Goal: Find specific page/section: Find specific page/section

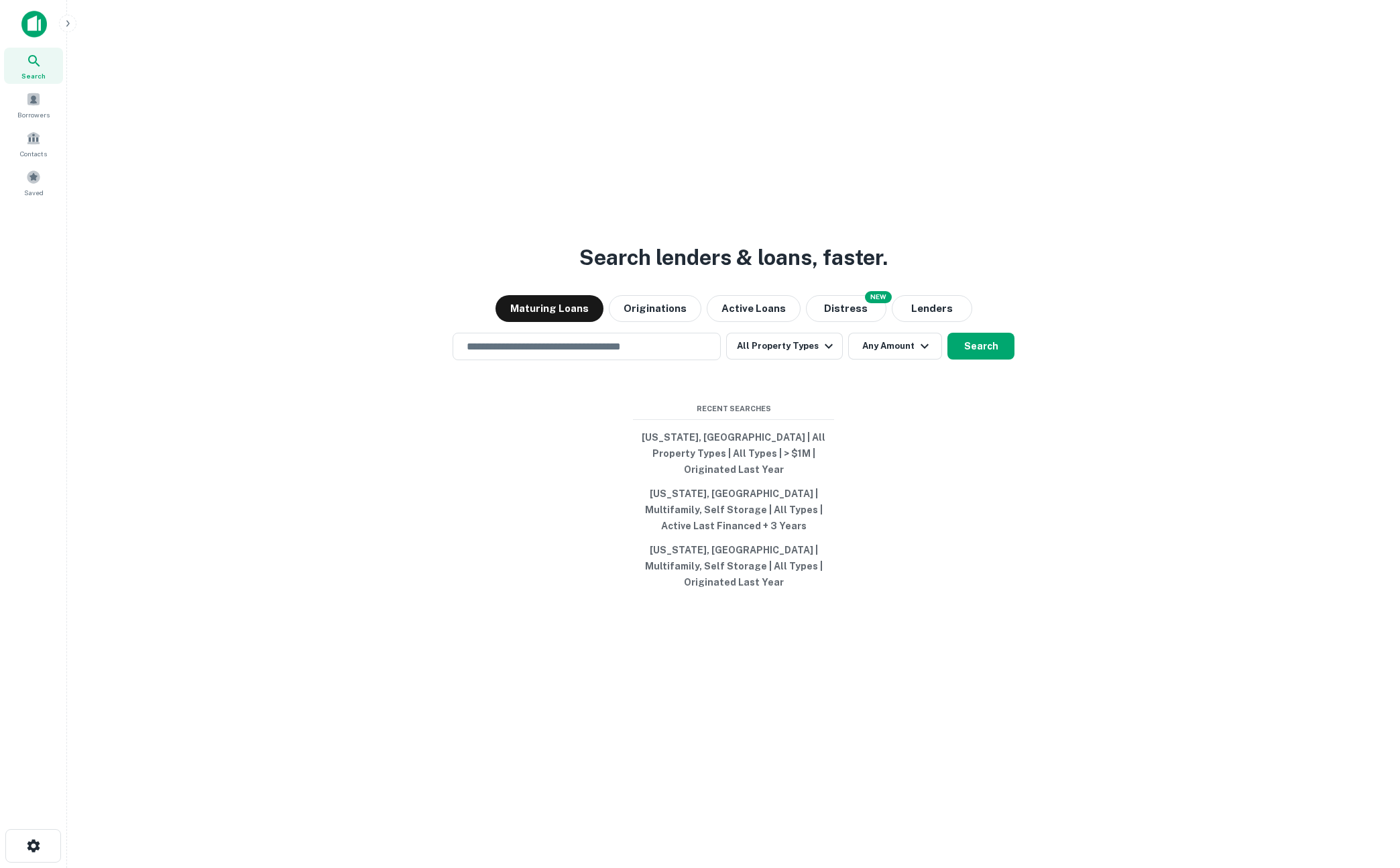
click at [73, 24] on button "button" at bounding box center [68, 23] width 18 height 18
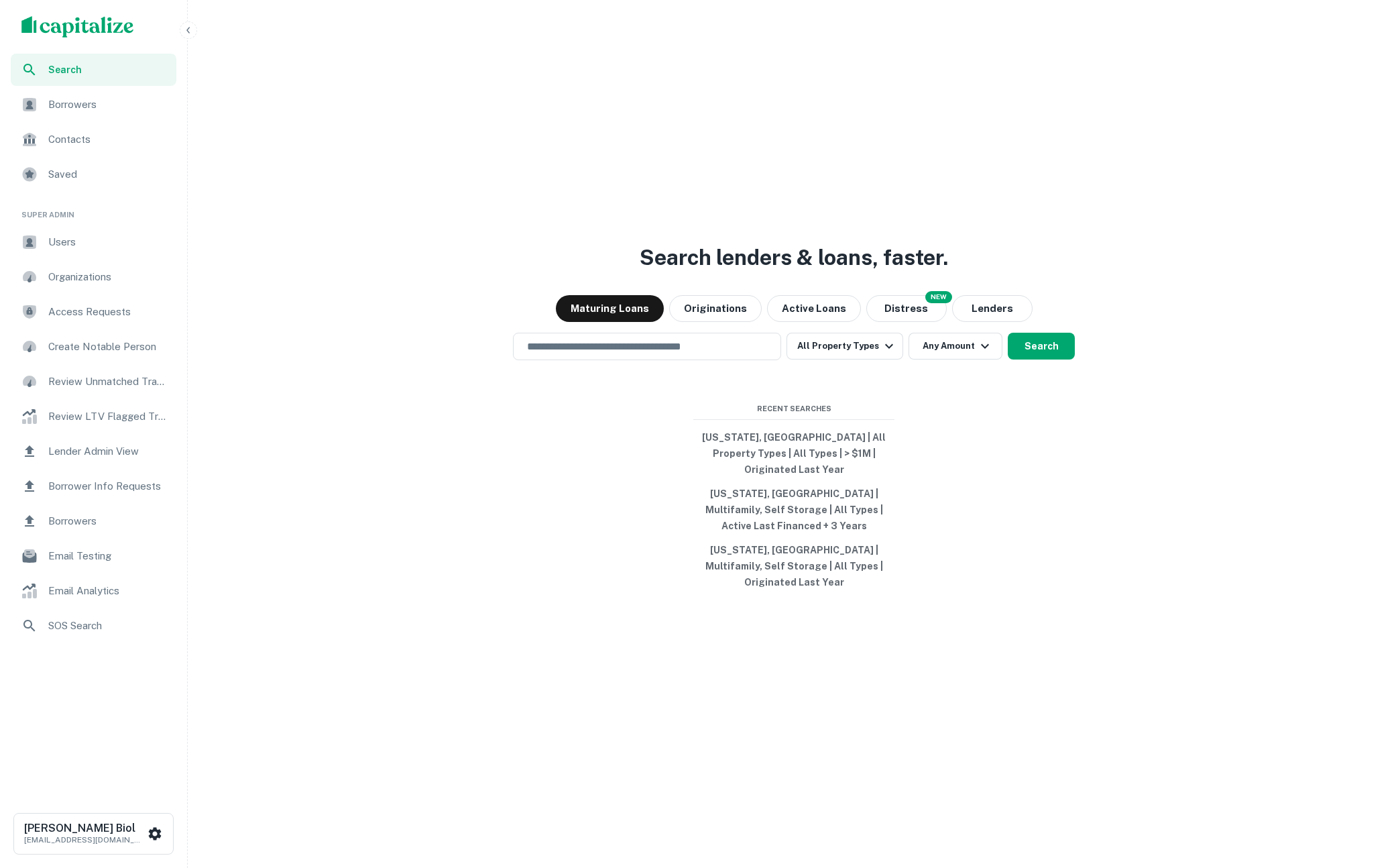
click at [108, 488] on span "Borrower Info Requests" at bounding box center [108, 486] width 120 height 16
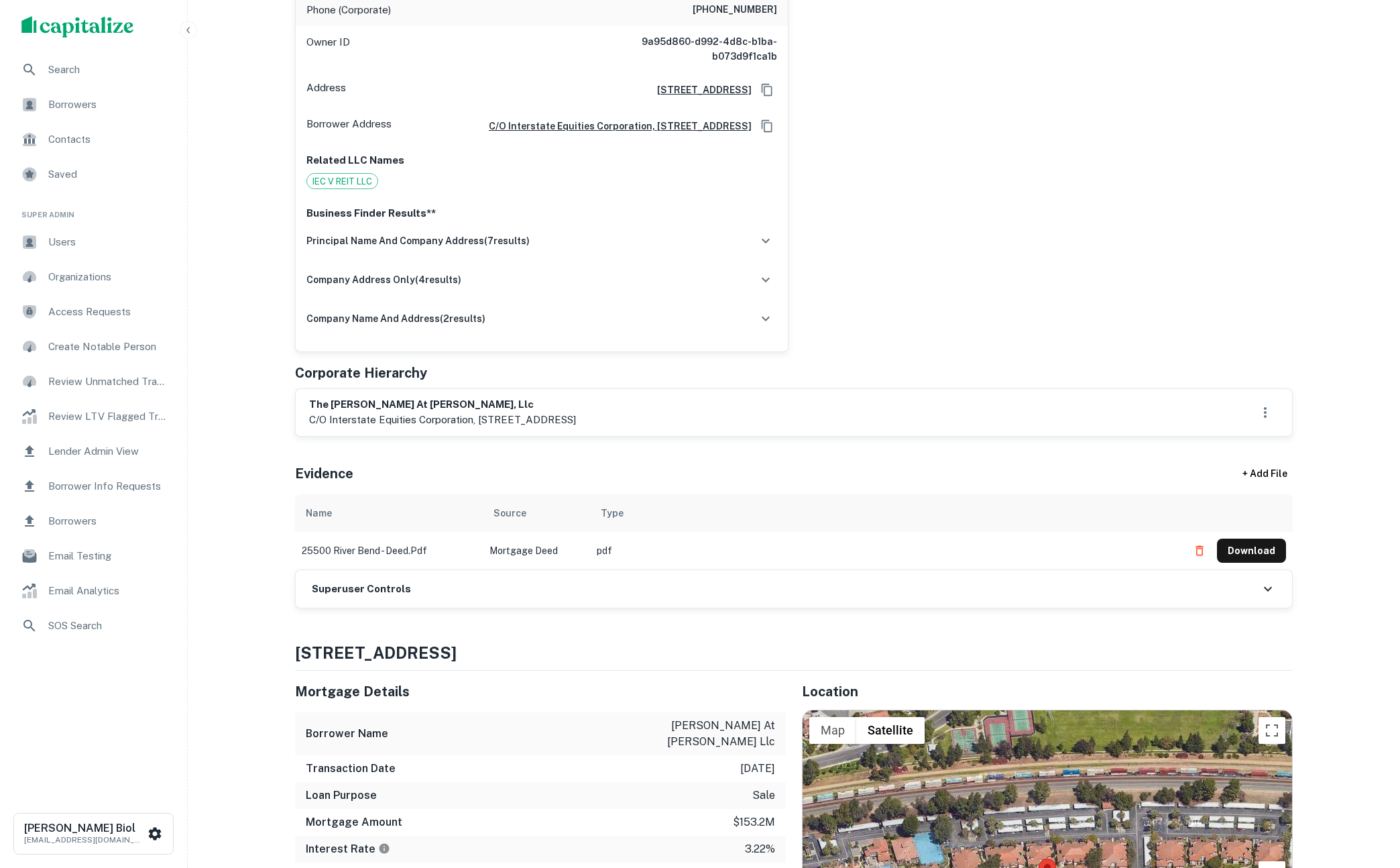
click at [731, 590] on div "Superuser Controls" at bounding box center [793, 589] width 996 height 38
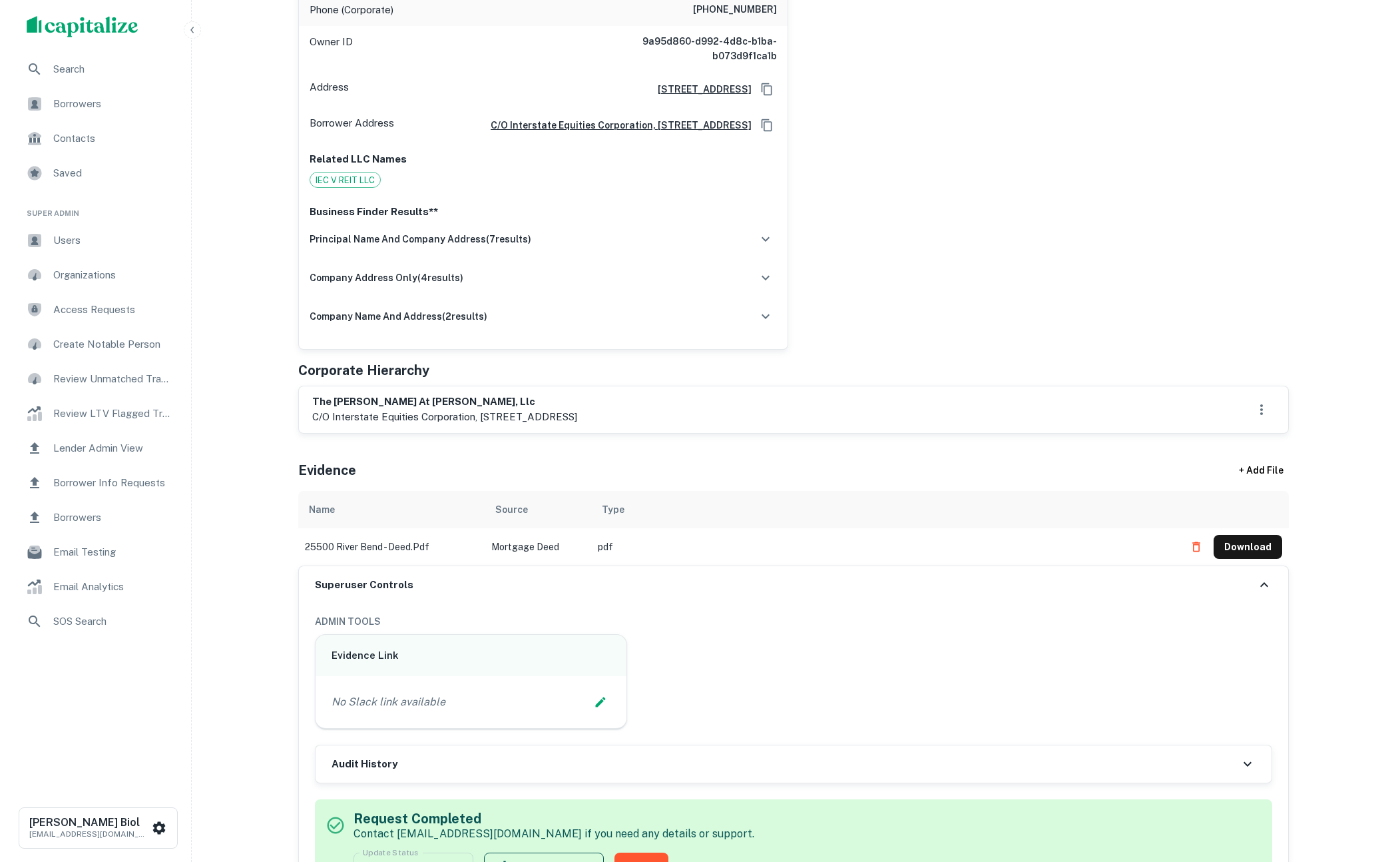
scroll to position [829, 0]
